Goal: Find specific page/section: Find specific page/section

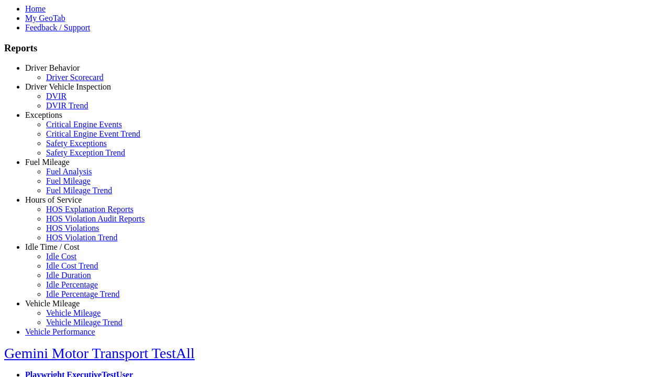
click at [60, 72] on link "Driver Behavior" at bounding box center [52, 67] width 54 height 9
click at [68, 82] on link "Driver Scorecard" at bounding box center [75, 77] width 58 height 9
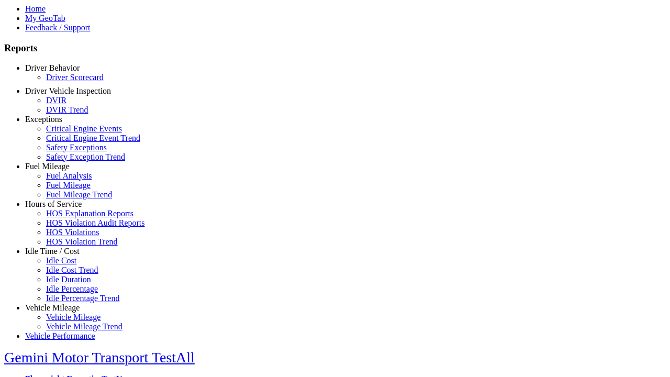
scroll to position [258, 0]
